Goal: Task Accomplishment & Management: Manage account settings

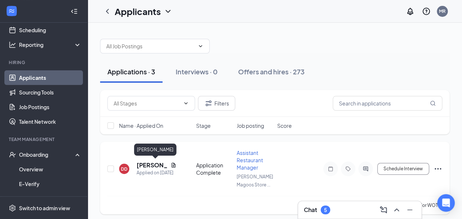
click at [159, 165] on h5 "[PERSON_NAME]" at bounding box center [152, 165] width 31 height 8
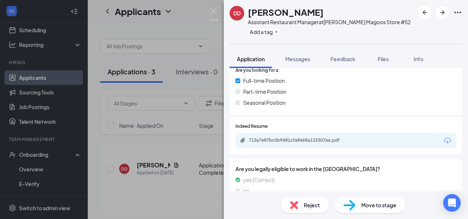
scroll to position [183, 0]
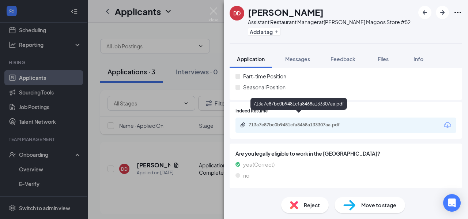
click at [316, 122] on div "713a7e87bc0b9481cfa8468a133307aa.pdf" at bounding box center [299, 125] width 102 height 6
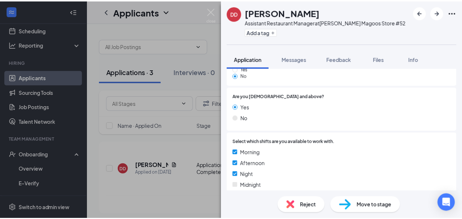
scroll to position [783, 0]
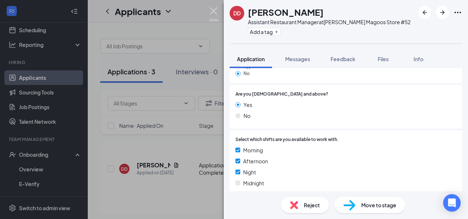
click at [214, 14] on img at bounding box center [213, 14] width 9 height 14
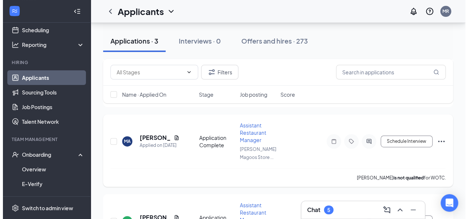
scroll to position [110, 0]
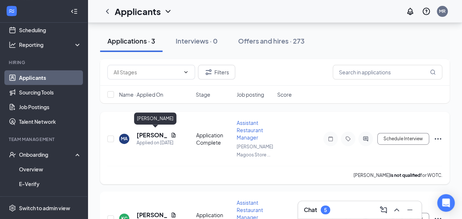
click at [157, 133] on h5 "[PERSON_NAME]" at bounding box center [152, 135] width 31 height 8
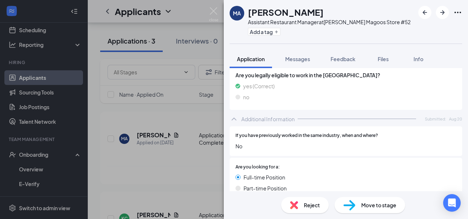
scroll to position [183, 0]
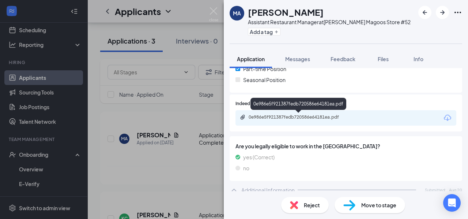
click at [320, 116] on div "0e986e5f921387fedb720586e64181ea.pdf" at bounding box center [299, 117] width 102 height 6
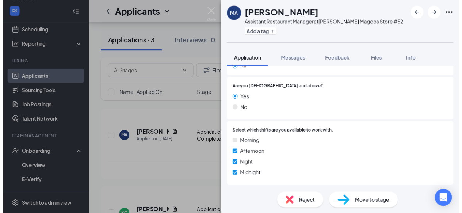
scroll to position [783, 0]
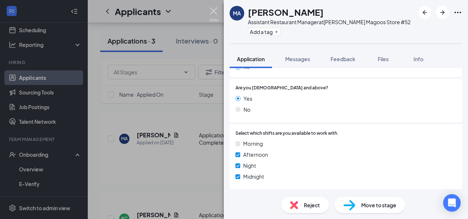
click at [215, 13] on img at bounding box center [213, 14] width 9 height 14
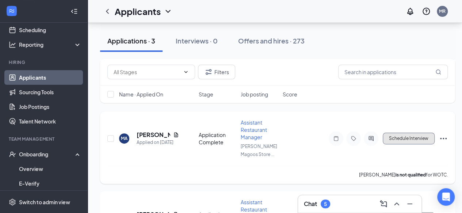
click at [400, 136] on button "Schedule Interview" at bounding box center [409, 139] width 52 height 12
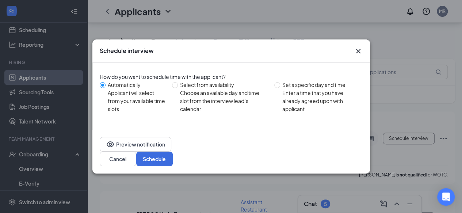
click at [358, 53] on icon "Cross" at bounding box center [358, 51] width 4 height 4
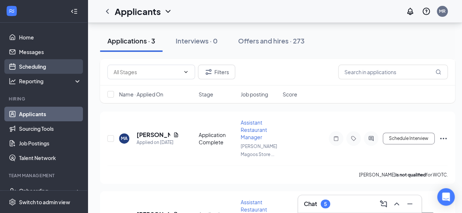
click at [43, 65] on link "Scheduling" at bounding box center [50, 66] width 62 height 15
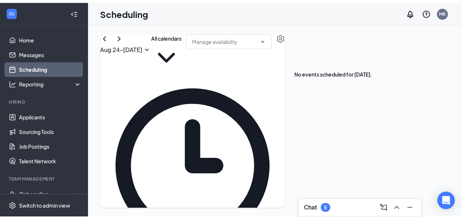
scroll to position [688, 0]
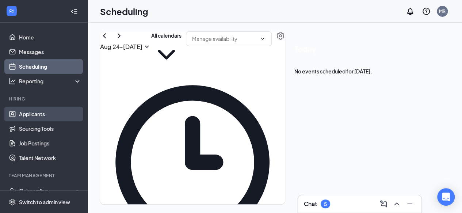
click at [37, 116] on link "Applicants" at bounding box center [50, 114] width 62 height 15
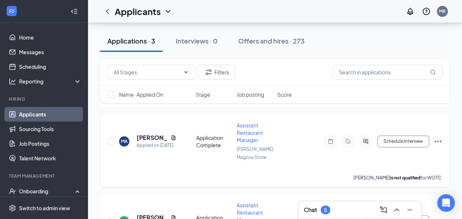
scroll to position [110, 0]
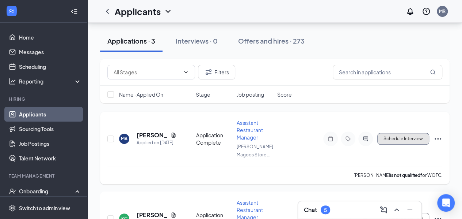
click at [402, 140] on button "Schedule Interview" at bounding box center [403, 139] width 52 height 12
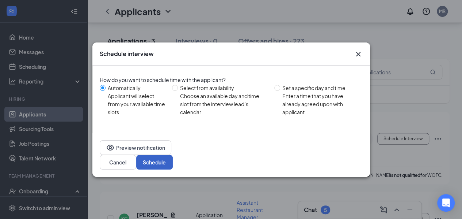
click at [173, 155] on button "Schedule" at bounding box center [154, 162] width 37 height 15
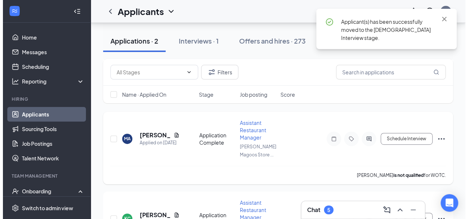
scroll to position [81, 0]
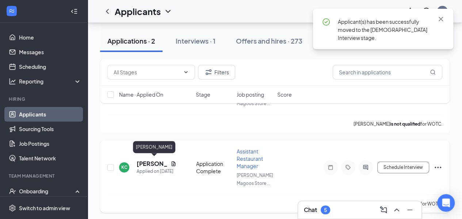
click at [141, 160] on h5 "[PERSON_NAME]" at bounding box center [152, 163] width 31 height 8
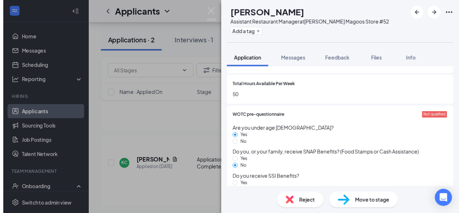
scroll to position [475, 0]
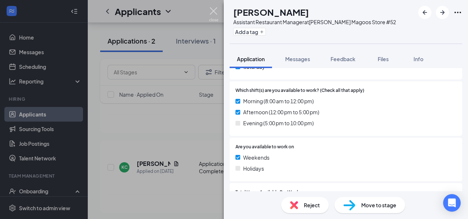
click at [211, 12] on img at bounding box center [213, 14] width 9 height 14
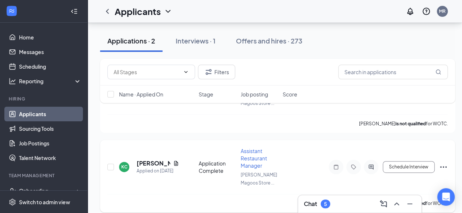
click at [441, 164] on icon "Ellipses" at bounding box center [443, 167] width 9 height 9
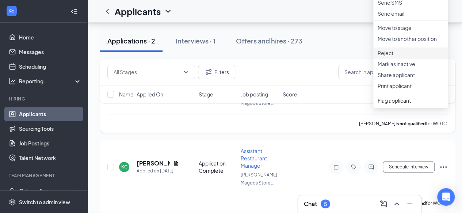
click at [400, 57] on p "Reject" at bounding box center [411, 52] width 66 height 7
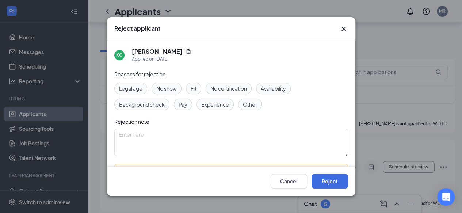
click at [268, 88] on span "Availability" at bounding box center [273, 88] width 25 height 8
click at [330, 186] on button "Reject" at bounding box center [330, 181] width 37 height 15
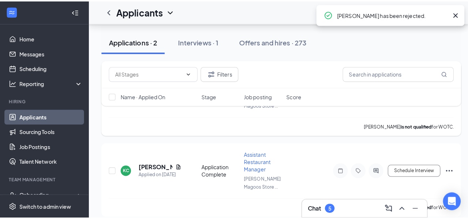
scroll to position [3, 0]
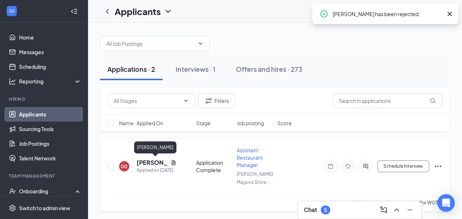
click at [150, 163] on h5 "[PERSON_NAME]" at bounding box center [152, 162] width 31 height 8
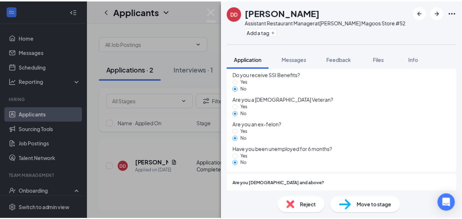
scroll to position [783, 0]
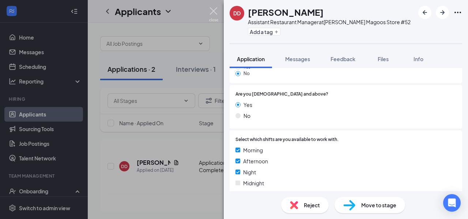
click at [212, 15] on img at bounding box center [213, 14] width 9 height 14
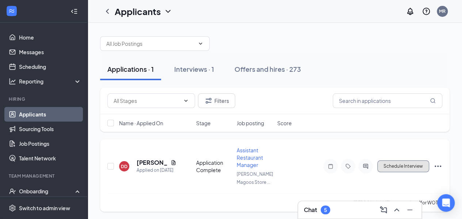
click at [407, 165] on button "Schedule Interview" at bounding box center [403, 166] width 52 height 12
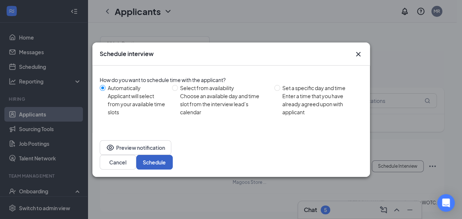
click at [173, 155] on button "Schedule" at bounding box center [154, 162] width 37 height 15
